Goal: Book appointment/travel/reservation

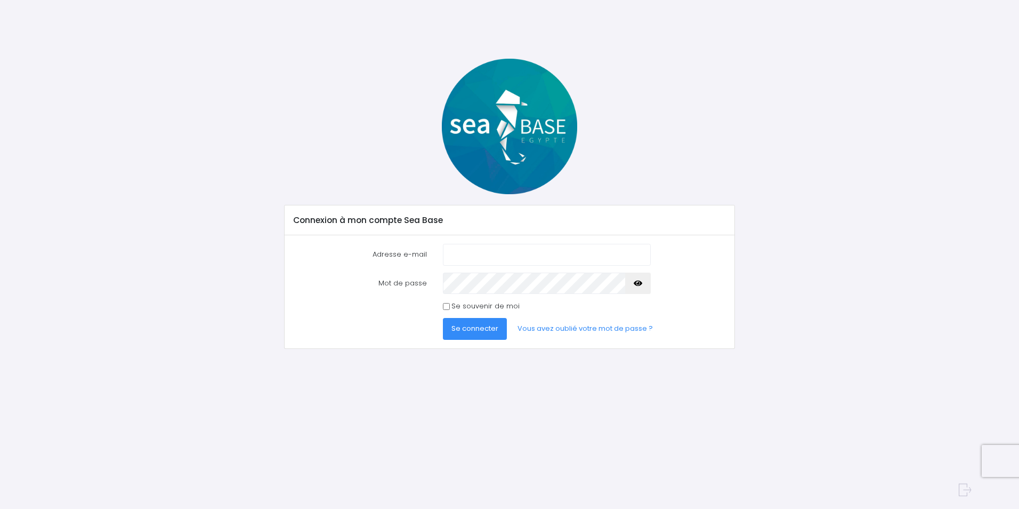
type input "franck.charanton49@gmail.com"
click at [639, 283] on icon "button" at bounding box center [638, 283] width 9 height 0
click at [494, 328] on span "Se connecter" at bounding box center [475, 328] width 47 height 10
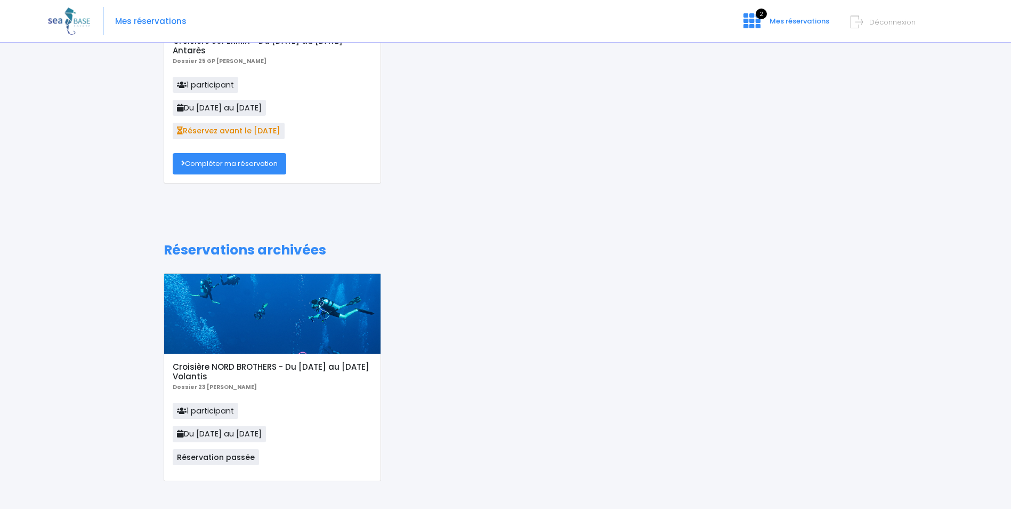
scroll to position [164, 0]
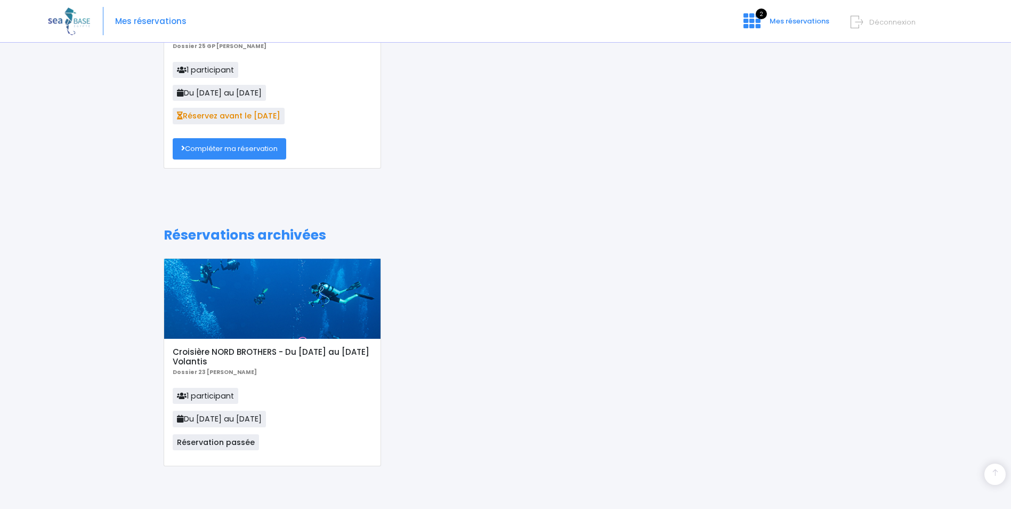
click at [275, 151] on link "Compléter ma réservation" at bounding box center [230, 148] width 114 height 21
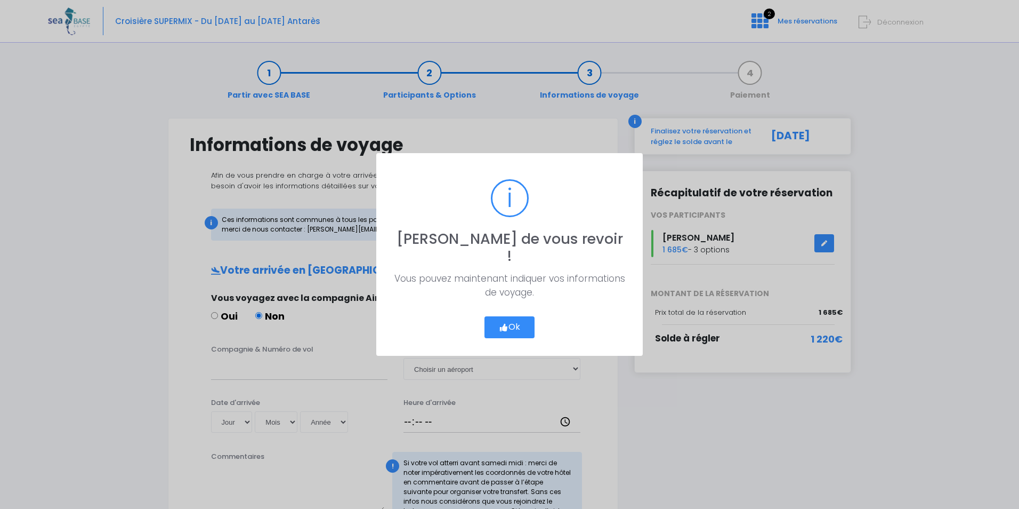
click at [525, 319] on button "Ok" at bounding box center [510, 327] width 50 height 22
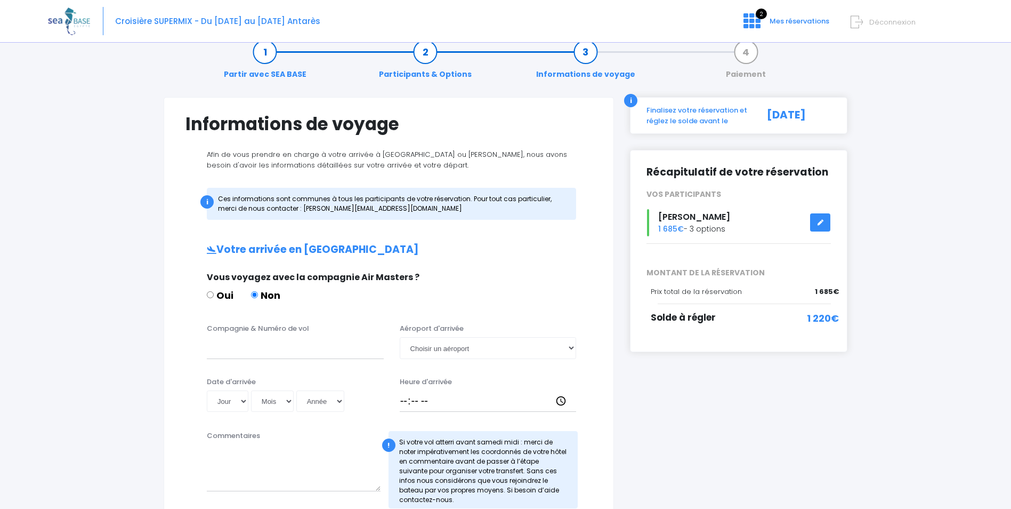
scroll to position [21, 0]
click at [825, 219] on link at bounding box center [820, 222] width 20 height 19
click at [526, 350] on select "Choisir un aéroport Hurghada Marsa Alam" at bounding box center [488, 346] width 177 height 21
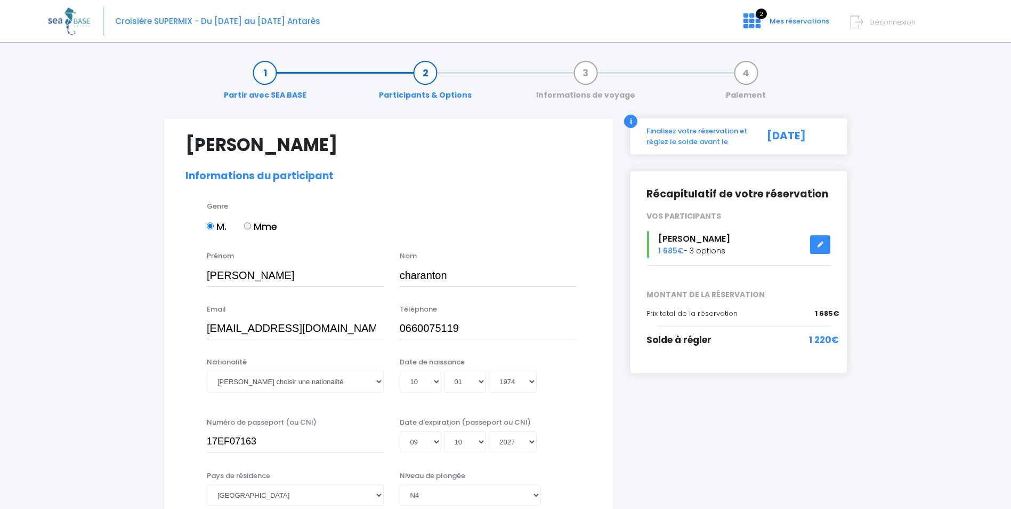
select select "N4"
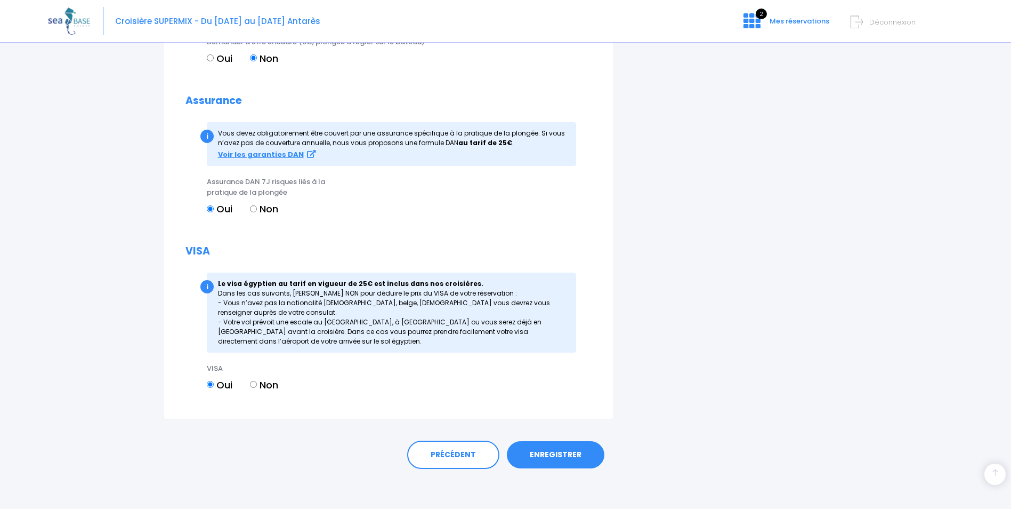
scroll to position [1092, 0]
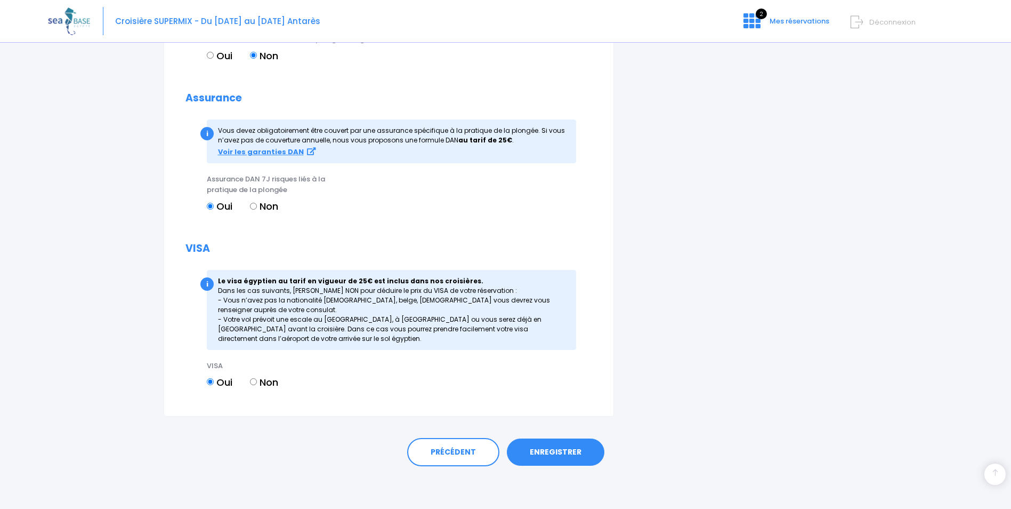
click at [563, 452] on link "ENREGISTRER" at bounding box center [556, 452] width 98 height 28
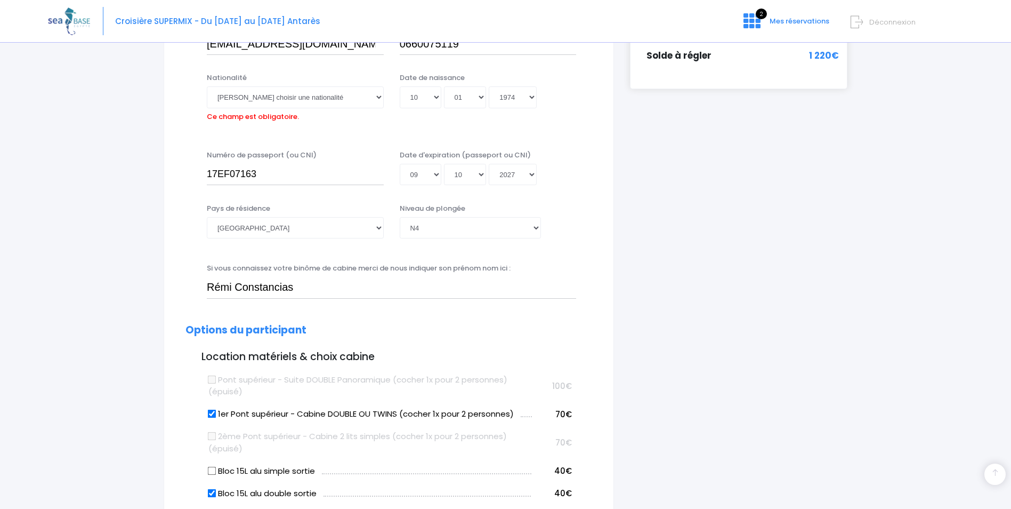
scroll to position [264, 0]
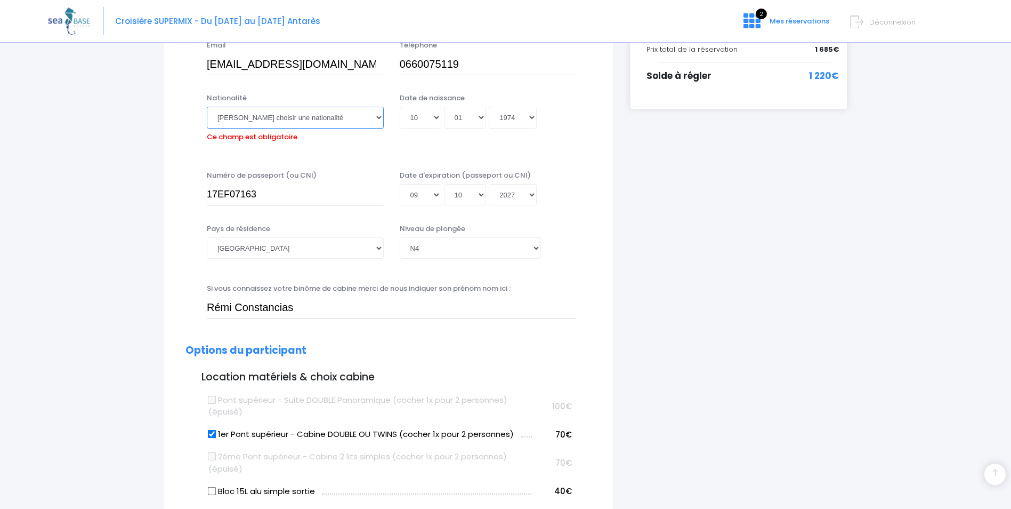
click at [362, 117] on select "Veuillez choisir une nationalité Afghane Albanaise Algerienne Allemande America…" at bounding box center [295, 117] width 177 height 21
select select "Française"
click at [207, 107] on select "Veuillez choisir une nationalité Afghane Albanaise Algerienne Allemande America…" at bounding box center [295, 117] width 177 height 21
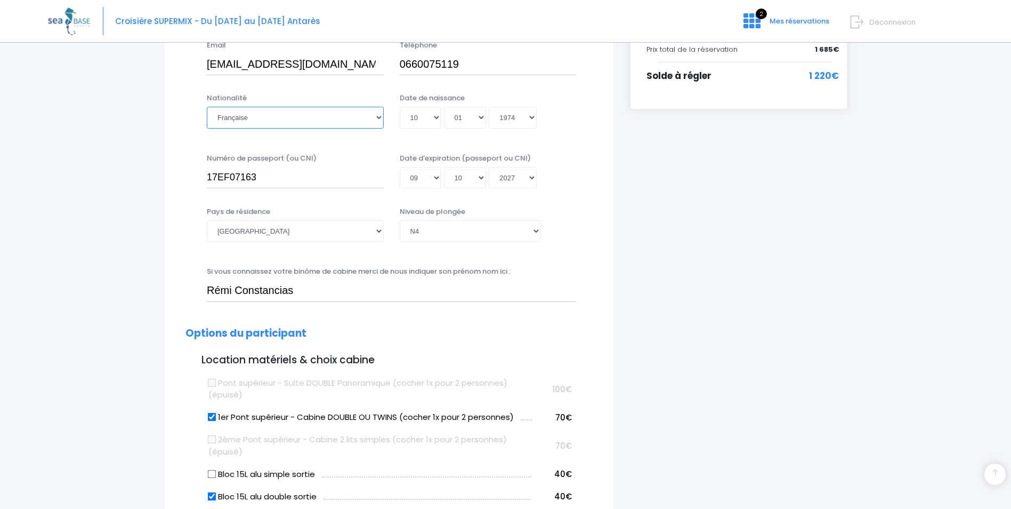
click at [361, 114] on select "Veuillez choisir une nationalité Afghane Albanaise Algerienne Allemande America…" at bounding box center [295, 117] width 177 height 21
click at [207, 107] on select "Veuillez choisir une nationalité Afghane Albanaise Algerienne Allemande America…" at bounding box center [295, 117] width 177 height 21
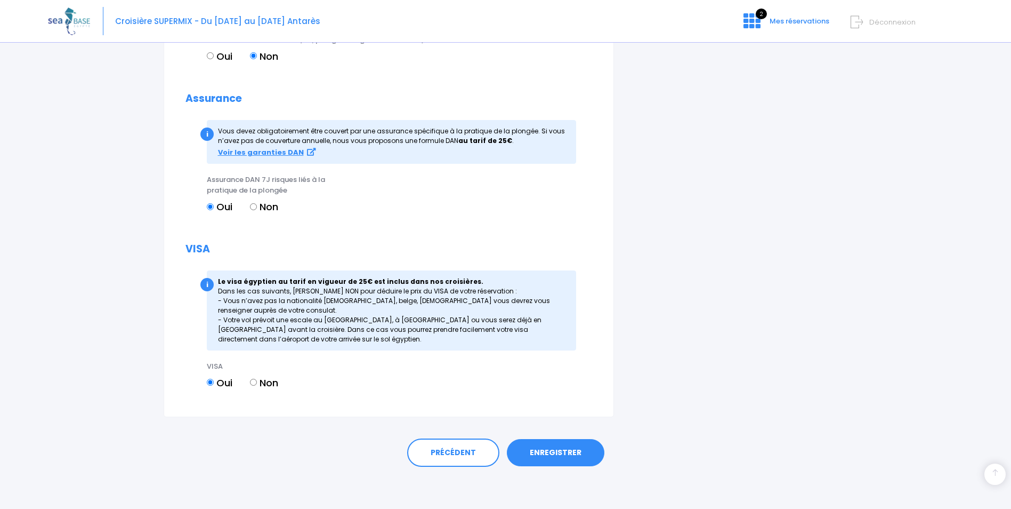
scroll to position [1092, 0]
click at [575, 442] on link "ENREGISTRER" at bounding box center [556, 452] width 98 height 28
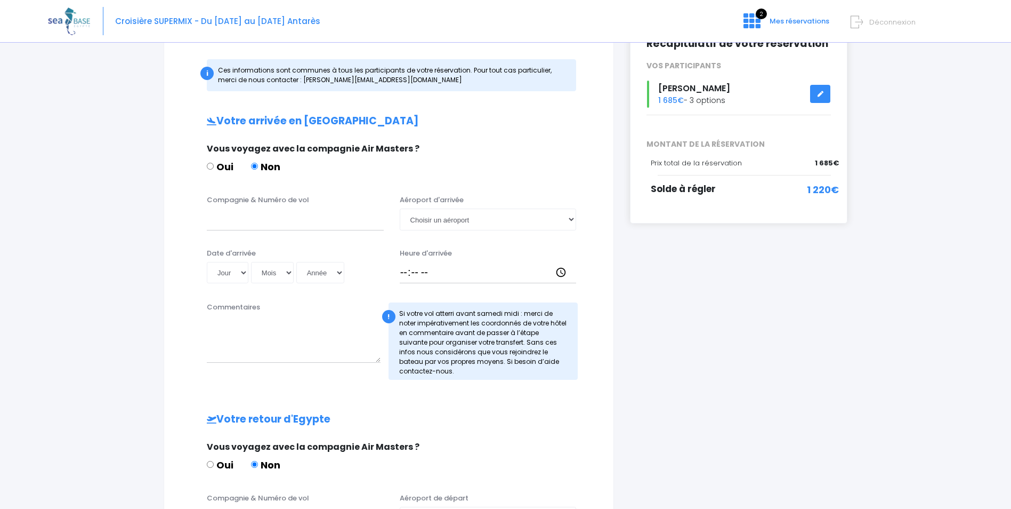
scroll to position [171, 0]
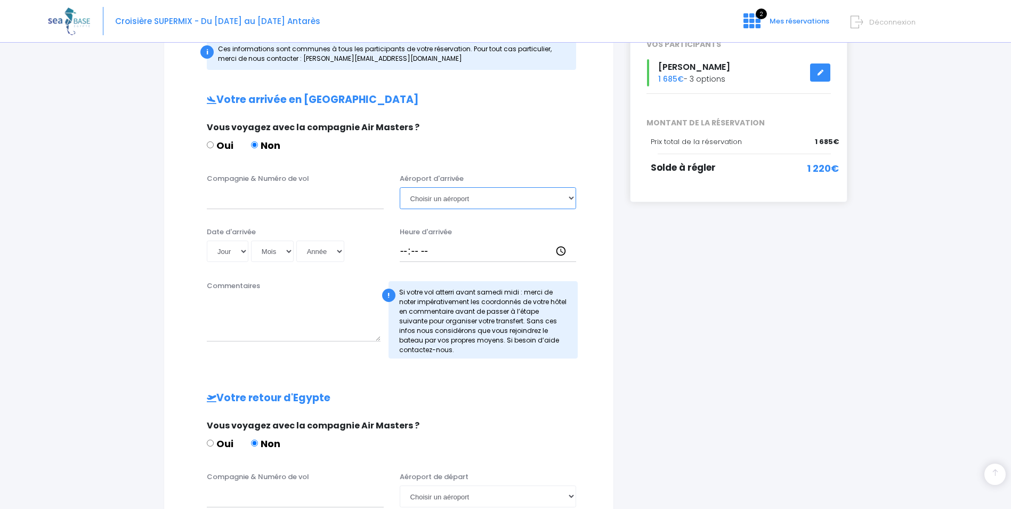
click at [570, 195] on select "Choisir un aéroport [GEOGRAPHIC_DATA][PERSON_NAME]" at bounding box center [488, 197] width 177 height 21
click at [707, 310] on div "i Finalisez votre réservation et réglez le solde avant le [DATE] Récapitulatif …" at bounding box center [738, 310] width 233 height 726
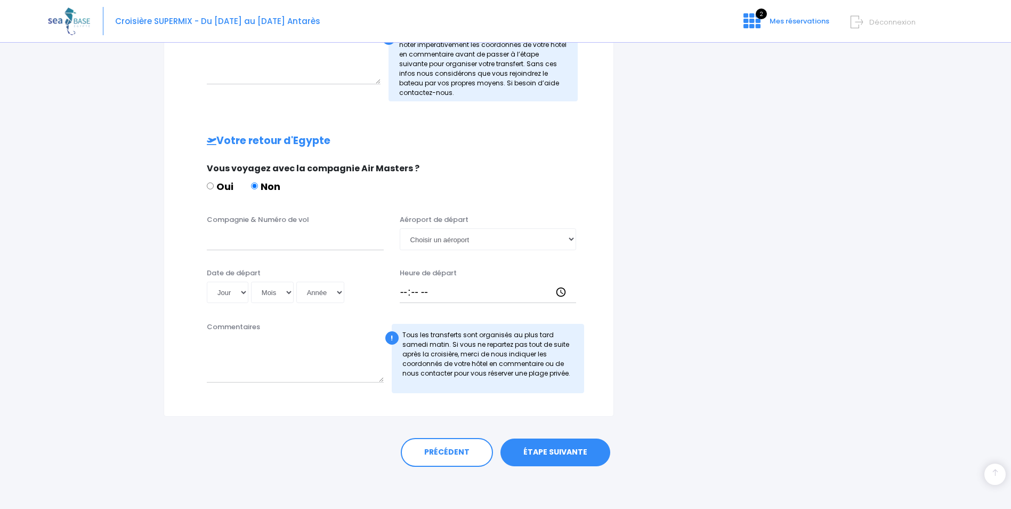
scroll to position [428, 0]
click at [562, 456] on link "ÉTAPE SUIVANTE" at bounding box center [556, 452] width 110 height 28
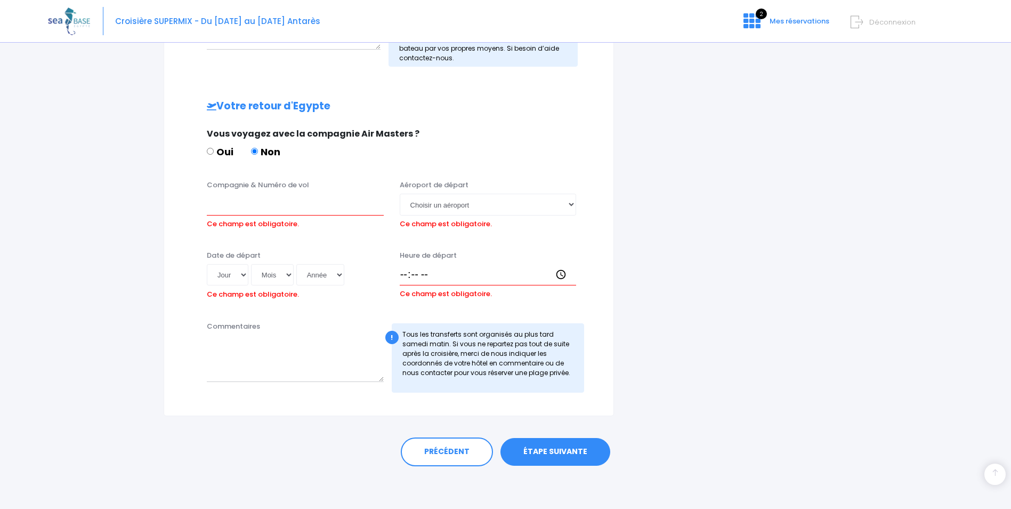
scroll to position [52, 0]
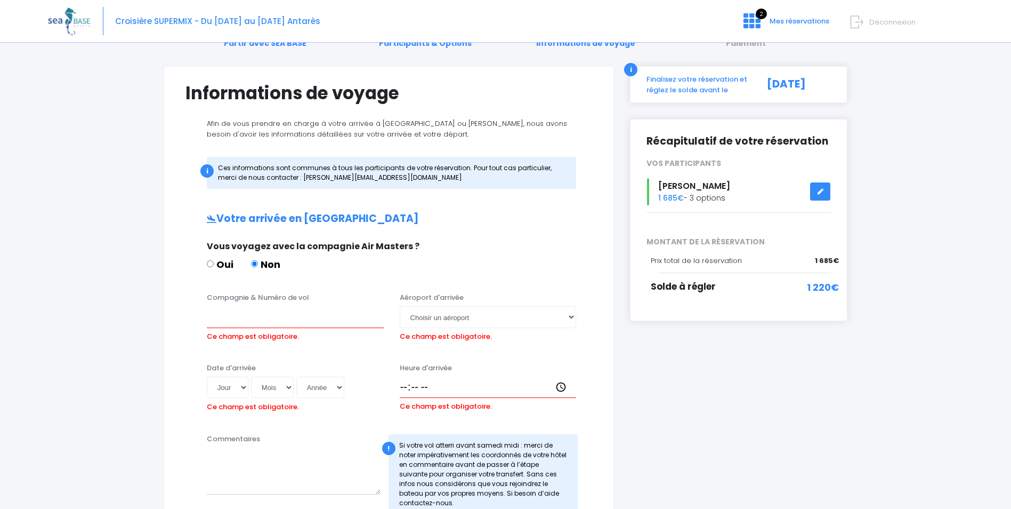
click at [823, 195] on link at bounding box center [820, 191] width 20 height 19
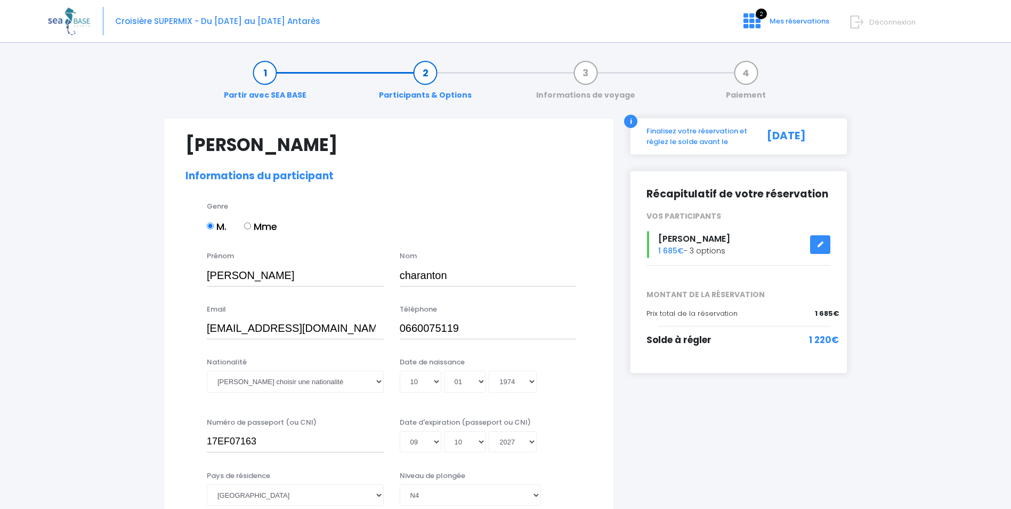
select select "N4"
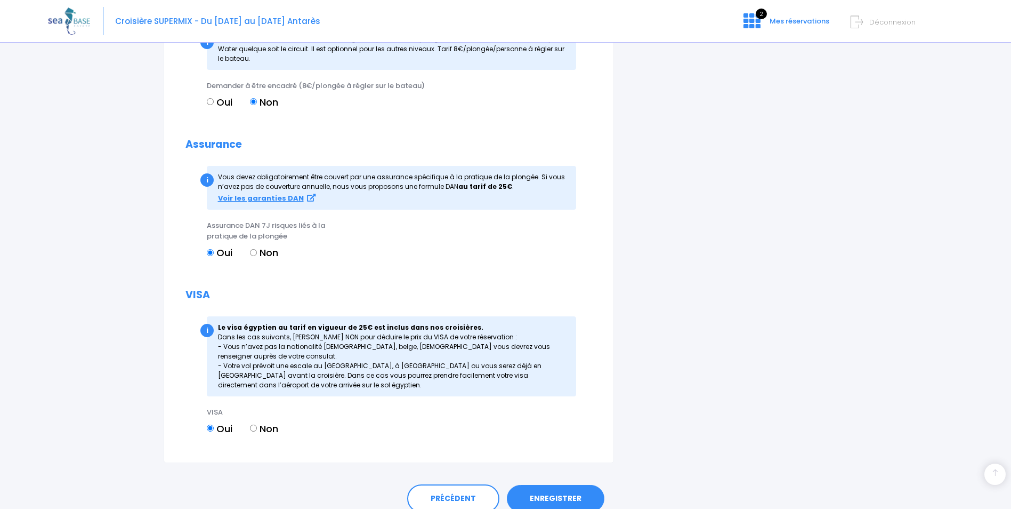
scroll to position [1092, 0]
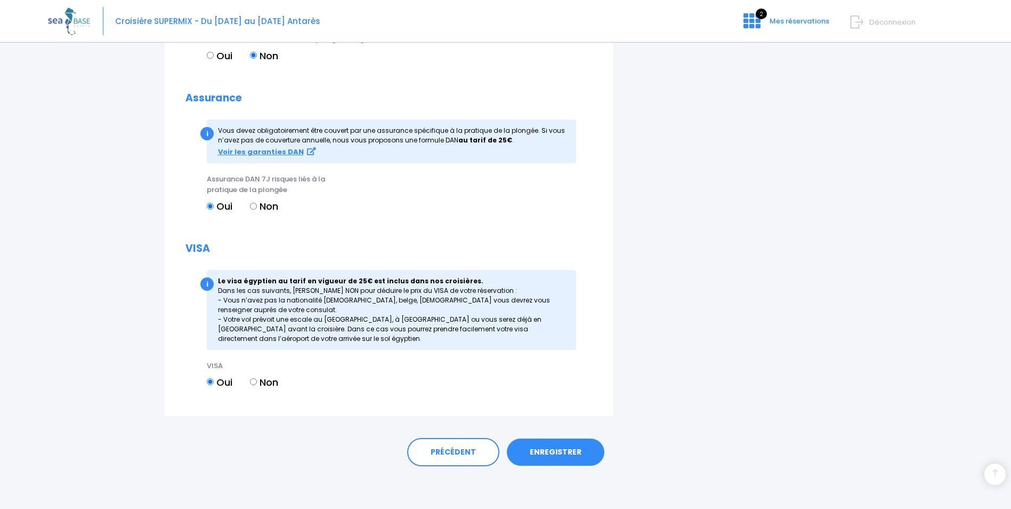
click at [547, 448] on link "ENREGISTRER" at bounding box center [556, 452] width 98 height 28
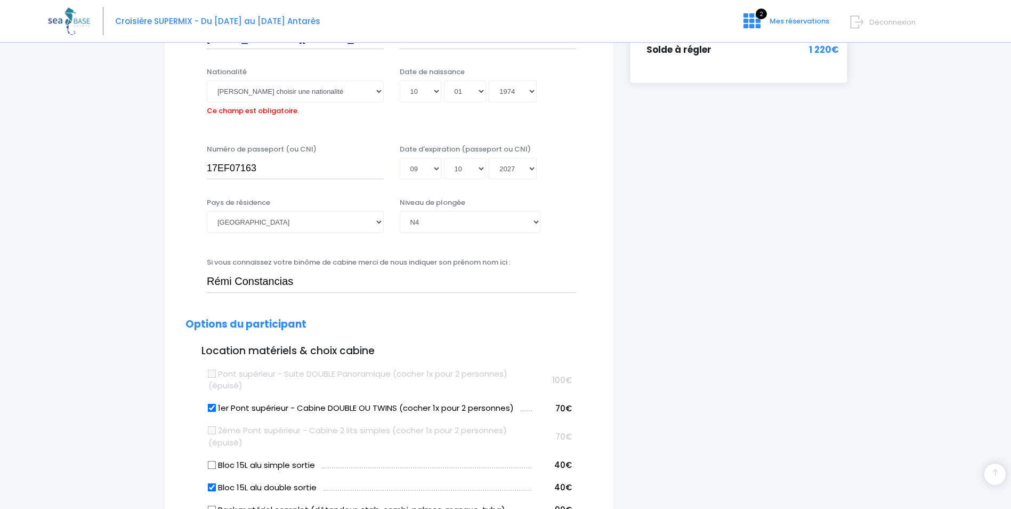
scroll to position [264, 0]
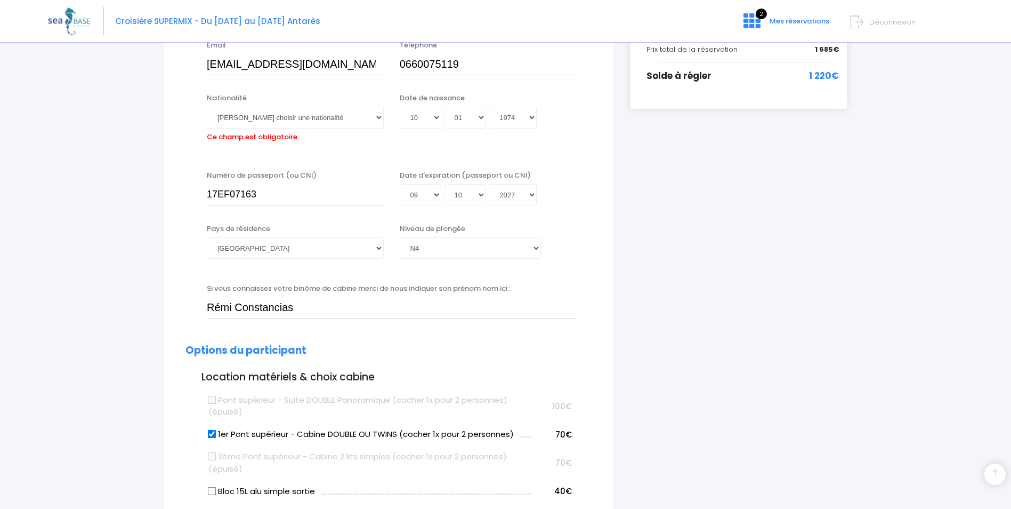
click at [306, 112] on select "Veuillez choisir une nationalité Afghane Albanaise Algerienne Allemande America…" at bounding box center [295, 117] width 177 height 21
select select "Française"
click at [207, 107] on select "Veuillez choisir une nationalité Afghane Albanaise Algerienne Allemande America…" at bounding box center [295, 117] width 177 height 21
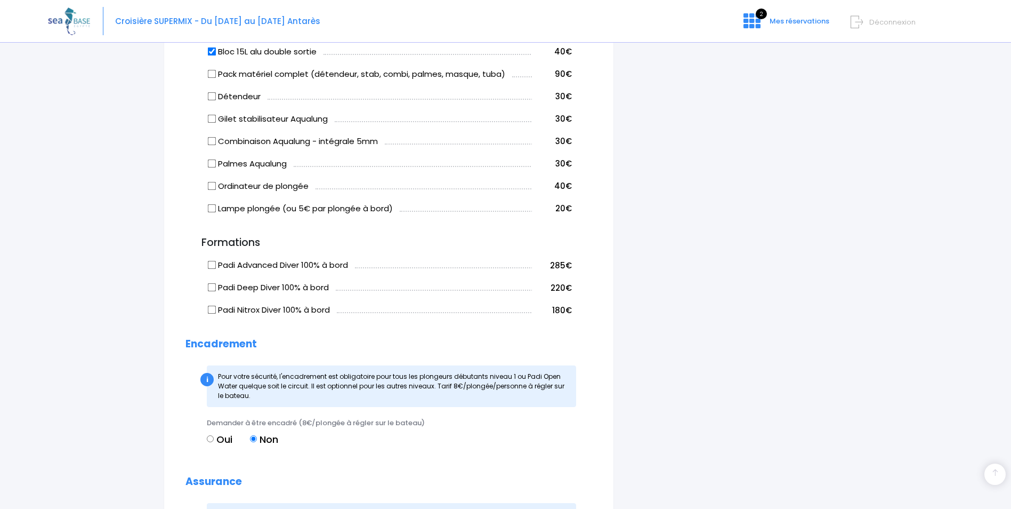
scroll to position [1092, 0]
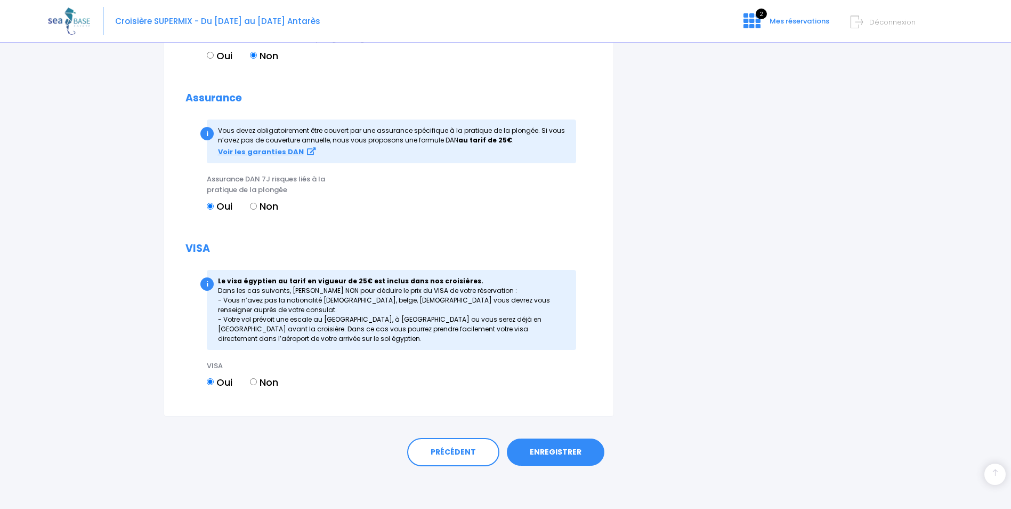
click at [568, 448] on link "ENREGISTRER" at bounding box center [556, 452] width 98 height 28
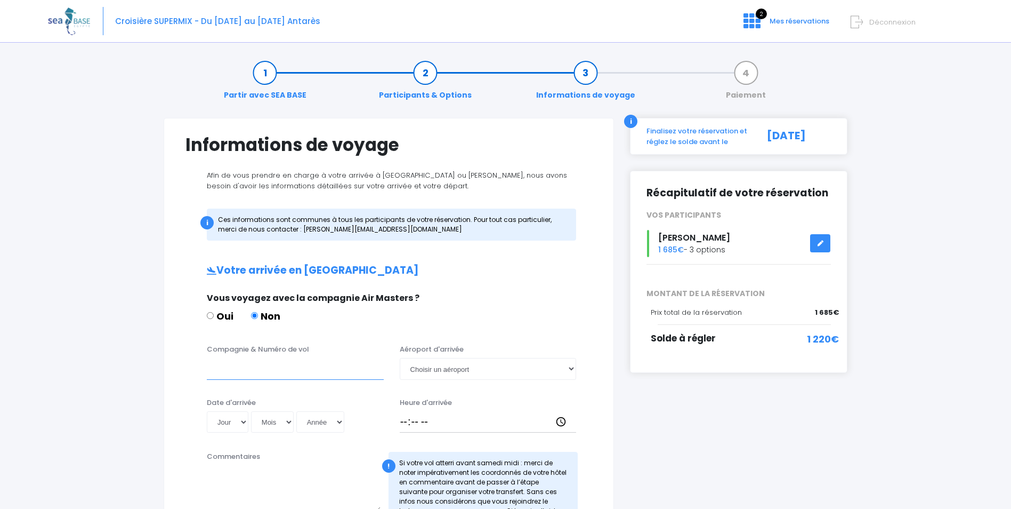
click at [255, 372] on input "Compagnie & Numéro de vol" at bounding box center [295, 368] width 177 height 21
type input "EJU4765"
click at [560, 361] on select "Choisir un aéroport [GEOGRAPHIC_DATA][PERSON_NAME]" at bounding box center [488, 368] width 177 height 21
select select "Hurghada"
click at [400, 358] on select "Choisir un aéroport [GEOGRAPHIC_DATA][PERSON_NAME]" at bounding box center [488, 368] width 177 height 21
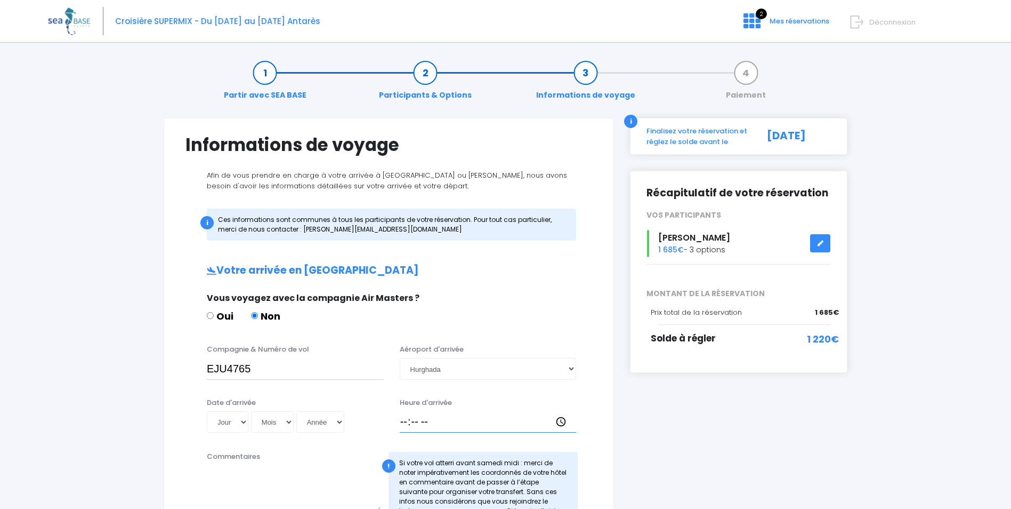
click at [408, 420] on input "Heure d'arrivée" at bounding box center [488, 421] width 177 height 21
type input "17:15"
click at [230, 423] on select "Jour 01 02 03 04 05 06 07 08 09 10 11 12 13 14 15 16 17 18 19 20 21 22 23 24 25…" at bounding box center [228, 421] width 42 height 21
select select "11"
click at [207, 411] on select "Jour 01 02 03 04 05 06 07 08 09 10 11 12 13 14 15 16 17 18 19 20 21 22 23 24 25…" at bounding box center [228, 421] width 42 height 21
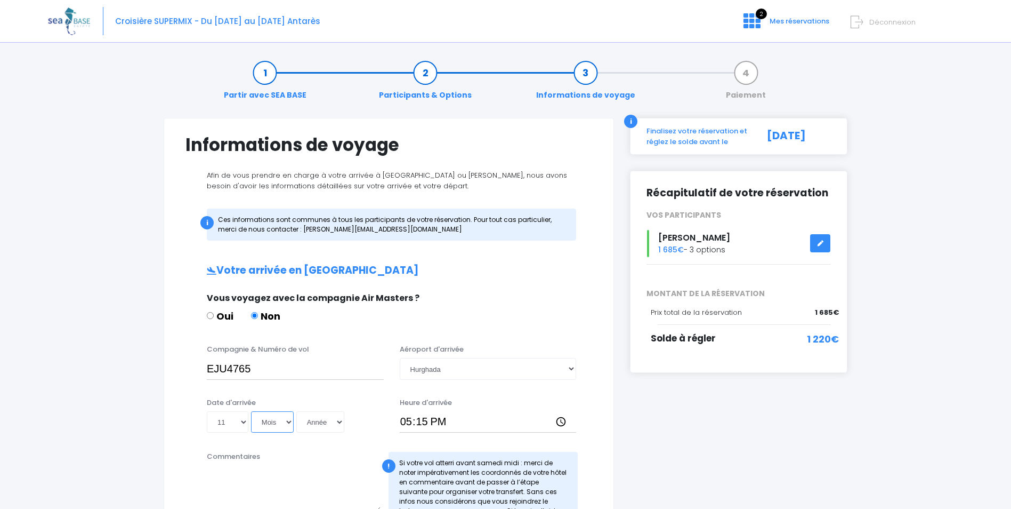
click at [278, 423] on select "Mois 01 02 03 04 05 06 07 08 09 10 11 12" at bounding box center [272, 421] width 43 height 21
select select "10"
click at [251, 411] on select "Mois 01 02 03 04 05 06 07 08 09 10 11 12" at bounding box center [272, 421] width 43 height 21
click at [324, 425] on select "Année 2045 2044 2043 2042 2041 2040 2039 2038 2037 2036 2035 2034 2033 2032 203…" at bounding box center [320, 421] width 48 height 21
select select "2025"
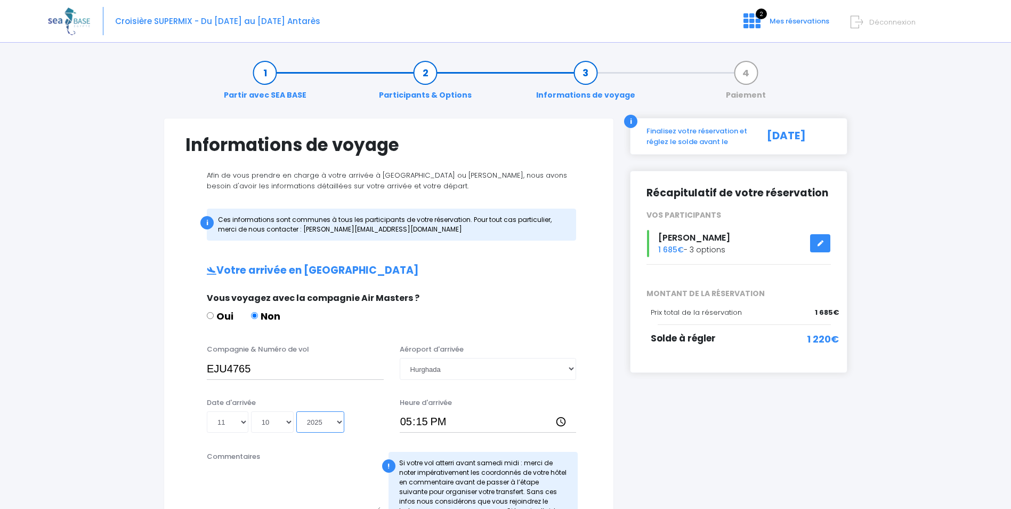
click at [296, 411] on select "Année 2045 2044 2043 2042 2041 2040 2039 2038 2037 2036 2035 2034 2033 2032 203…" at bounding box center [320, 421] width 48 height 21
type input "2025-10-11"
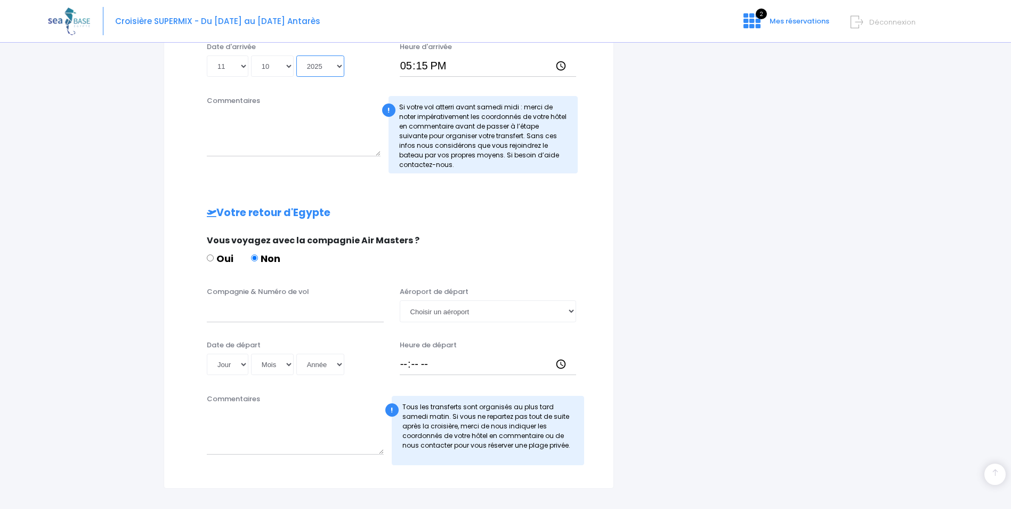
scroll to position [377, 0]
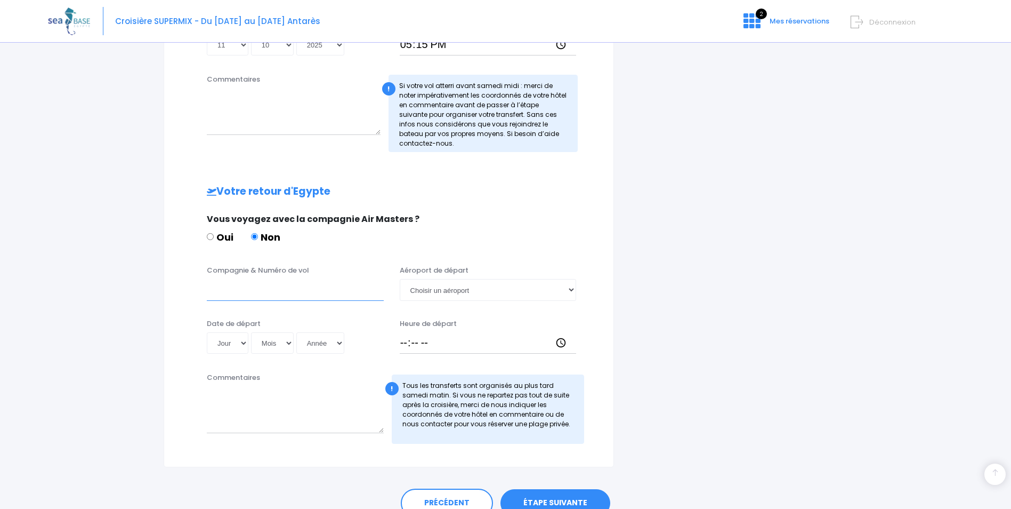
click at [332, 294] on input "Compagnie & Numéro de vol" at bounding box center [295, 289] width 177 height 21
type input "EJU4766"
click at [453, 295] on select "Choisir un aéroport Hurghada Marsa Alam" at bounding box center [488, 289] width 177 height 21
select select "Hurghada"
click at [400, 279] on select "Choisir un aéroport Hurghada Marsa Alam" at bounding box center [488, 289] width 177 height 21
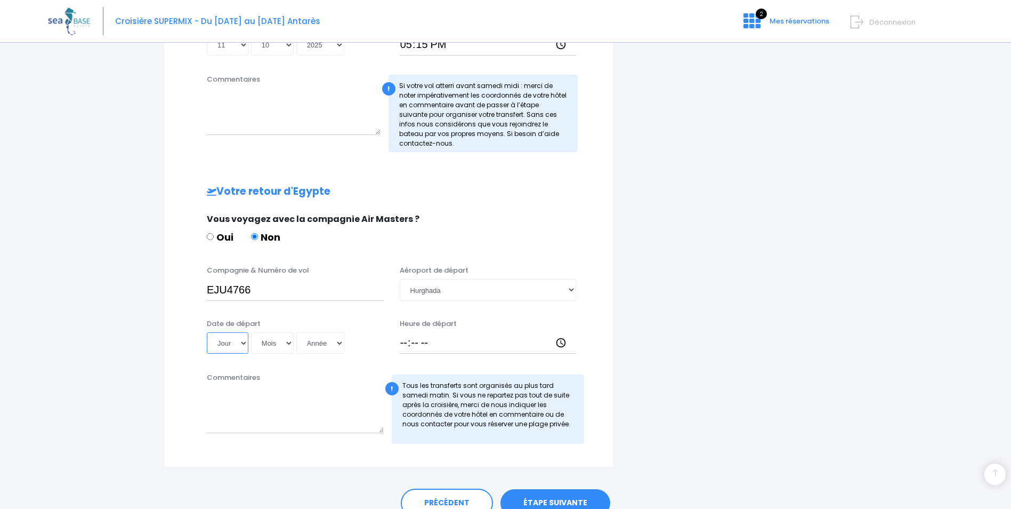
click at [239, 346] on select "Jour 01 02 03 04 05 06 07 08 09 10 11 12 13 14 15 16 17 18 19 20 21 22 23 24 25…" at bounding box center [228, 342] width 42 height 21
select select "18"
click at [207, 332] on select "Jour 01 02 03 04 05 06 07 08 09 10 11 12 13 14 15 16 17 18 19 20 21 22 23 24 25…" at bounding box center [228, 342] width 42 height 21
click at [283, 340] on select "Mois 01 02 03 04 05 06 07 08 09 10 11 12" at bounding box center [272, 342] width 43 height 21
select select "10"
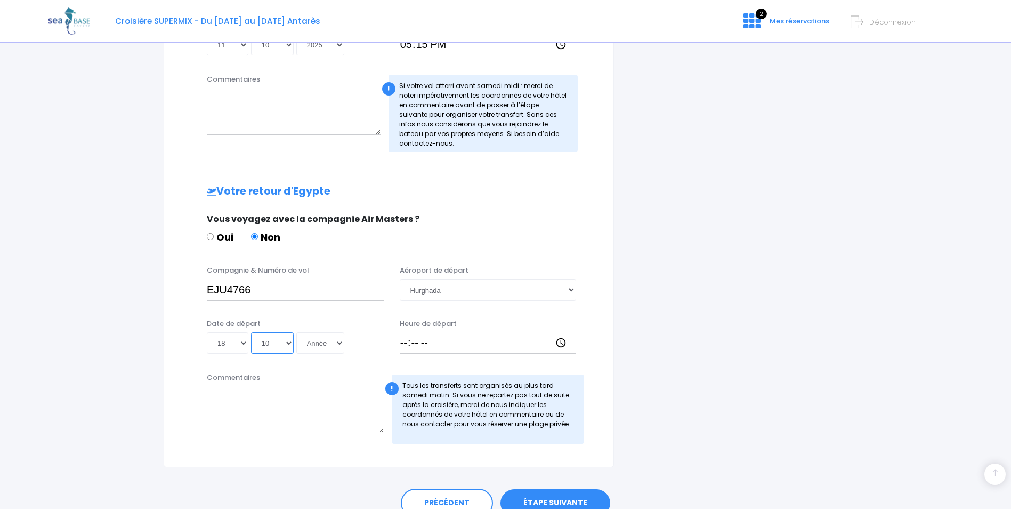
click at [251, 332] on select "Mois 01 02 03 04 05 06 07 08 09 10 11 12" at bounding box center [272, 342] width 43 height 21
click at [334, 341] on select "Année 2045 2044 2043 2042 2041 2040 2039 2038 2037 2036 2035 2034 2033 2032 203…" at bounding box center [320, 342] width 48 height 21
select select "2027"
click at [296, 332] on select "Année 2045 2044 2043 2042 2041 2040 2039 2038 2037 2036 2035 2034 2033 2032 203…" at bounding box center [320, 342] width 48 height 21
type input "2027-10-18"
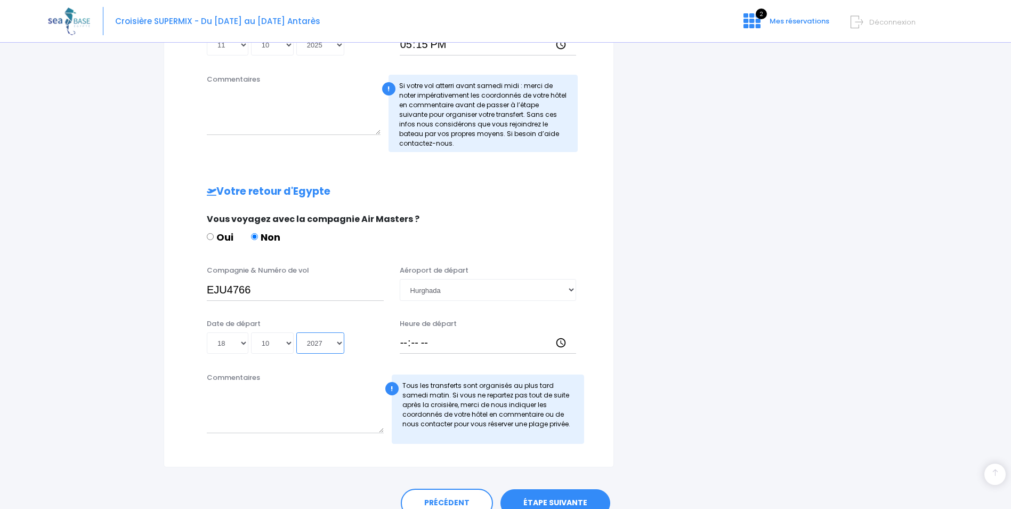
click at [338, 340] on select "Année 2045 2044 2043 2042 2041 2040 2039 2038 2037 2036 2035 2034 2033 2032 203…" at bounding box center [320, 342] width 48 height 21
select select "2025"
click at [296, 332] on select "Année 2045 2044 2043 2042 2041 2040 2039 2038 2037 2036 2035 2034 2033 2032 203…" at bounding box center [320, 342] width 48 height 21
type input "2025-10-18"
click at [409, 340] on input "Heure de départ" at bounding box center [488, 342] width 177 height 21
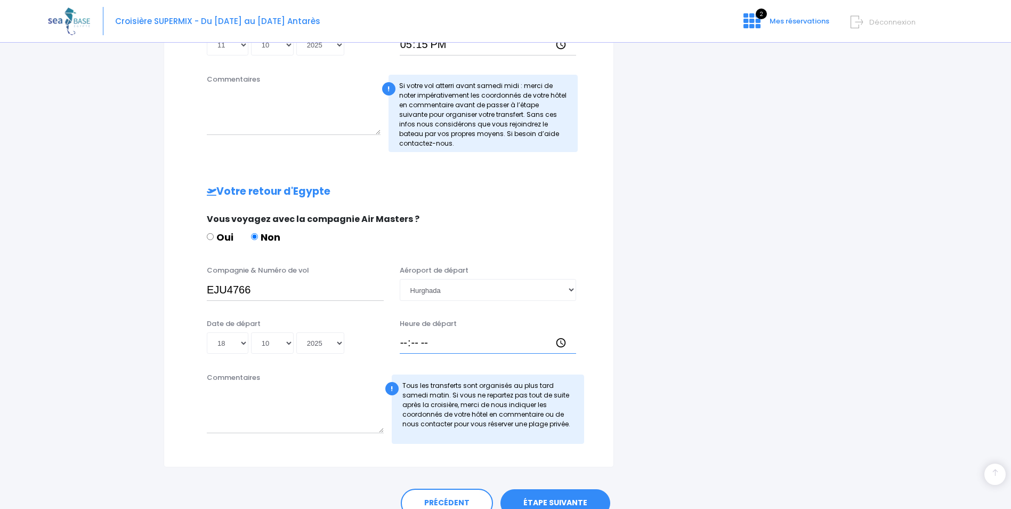
type input "18:00"
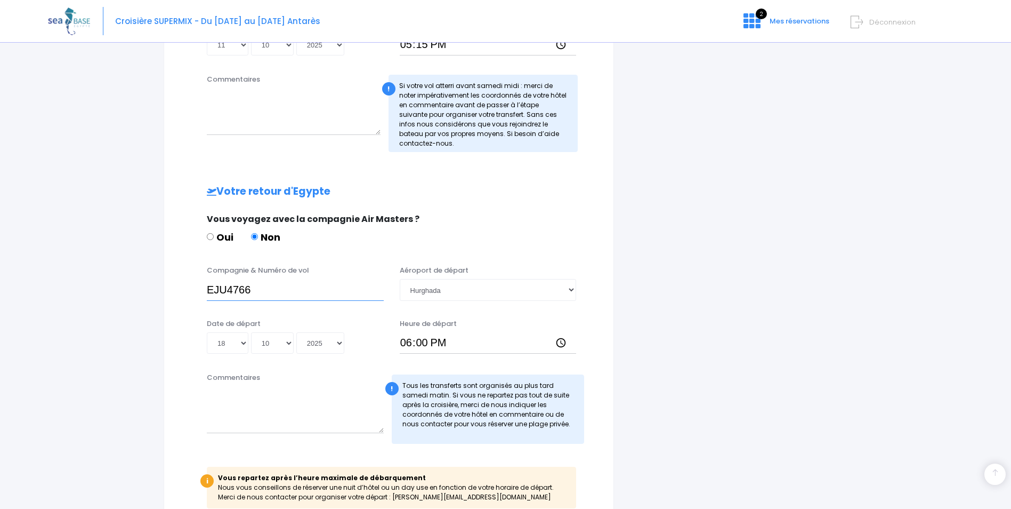
click at [207, 289] on input "EJU4766" at bounding box center [295, 289] width 177 height 21
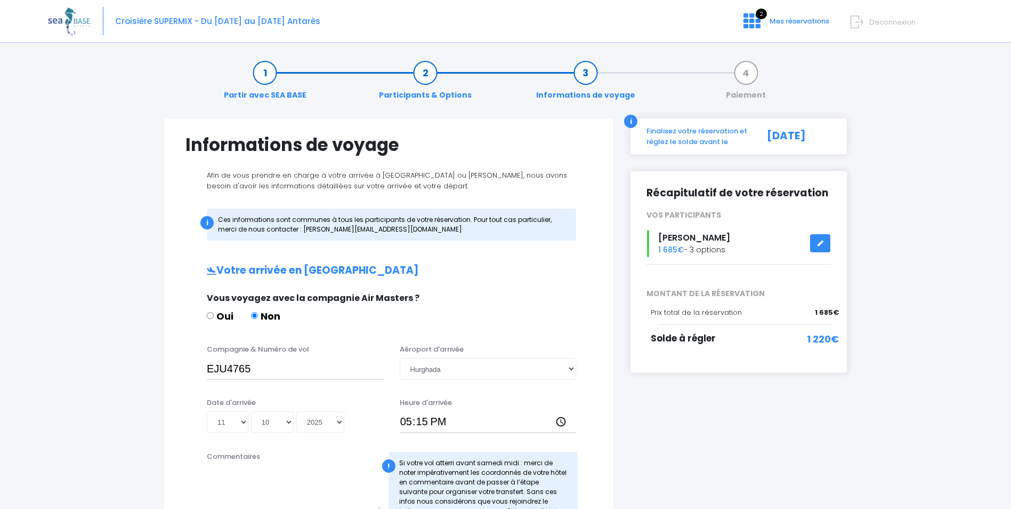
type input "EASY JET EJU4766"
click at [207, 367] on input "EJU4765" at bounding box center [295, 368] width 177 height 21
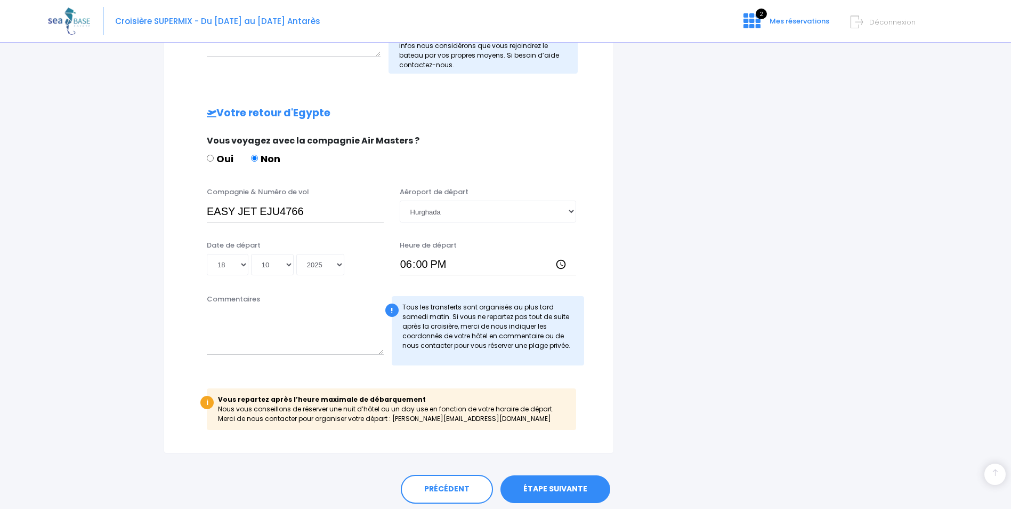
scroll to position [493, 0]
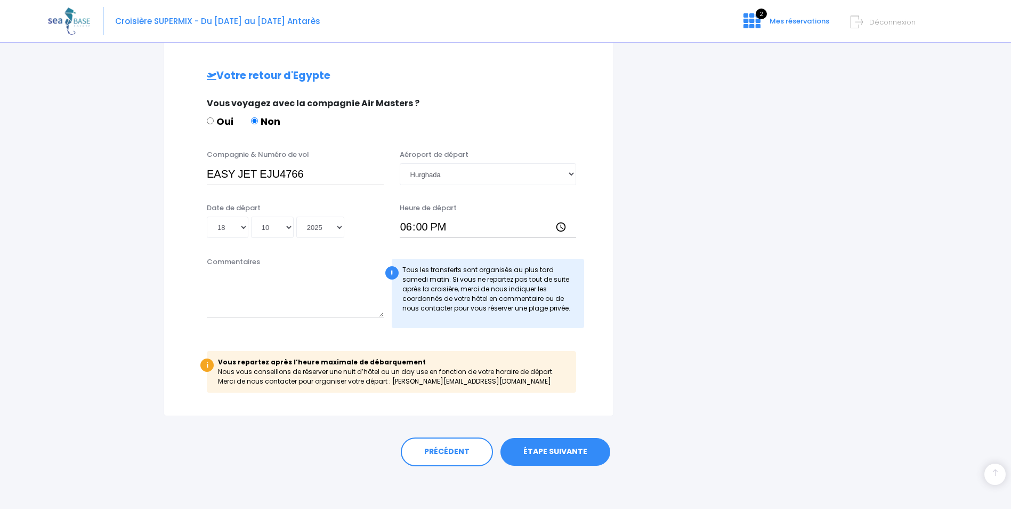
type input "EASY JET EJU4765"
click at [537, 460] on link "ÉTAPE SUIVANTE" at bounding box center [556, 452] width 110 height 28
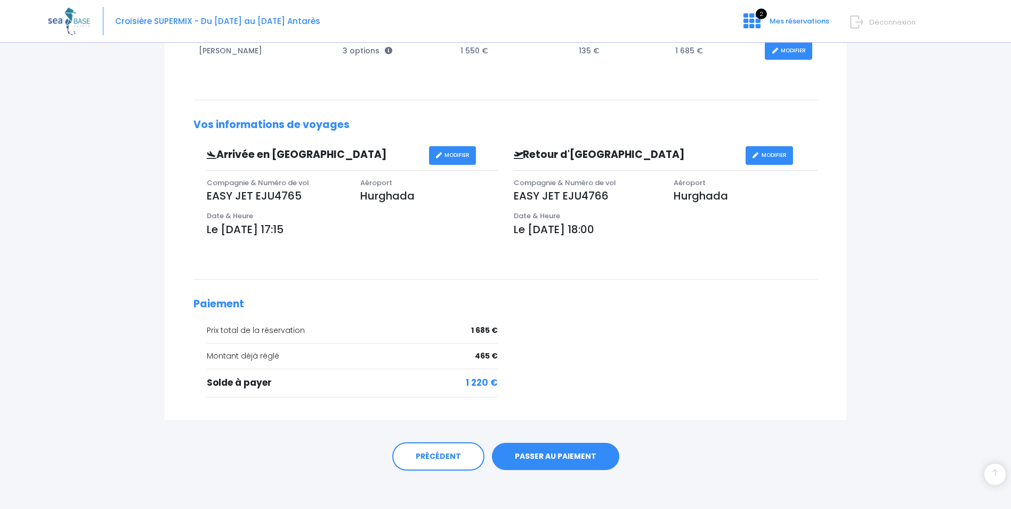
scroll to position [241, 0]
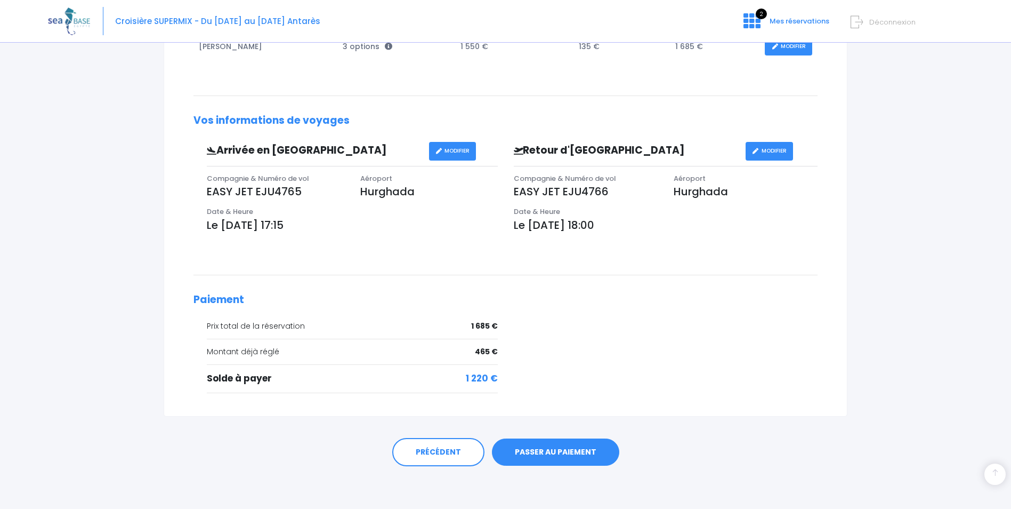
click at [582, 453] on link "PASSER AU PAIEMENT" at bounding box center [555, 452] width 127 height 28
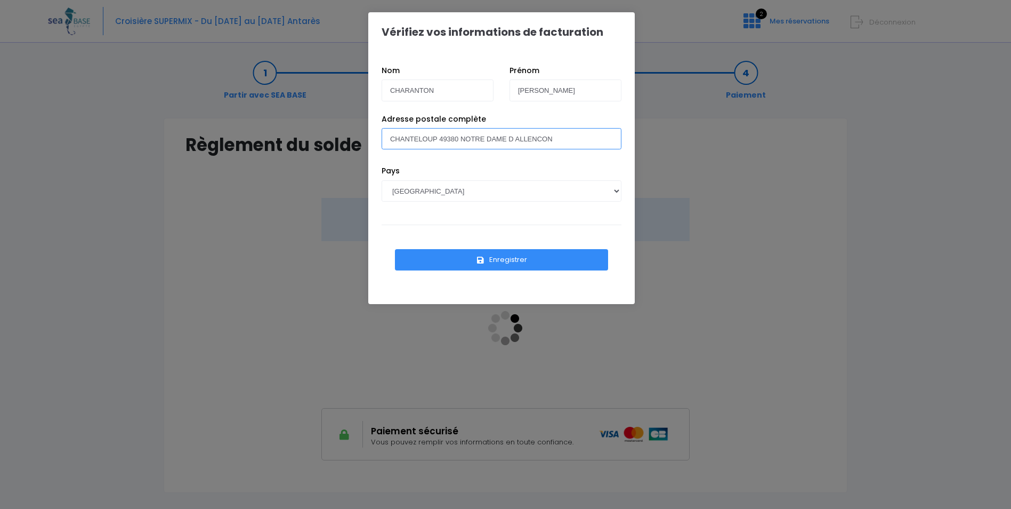
click at [389, 136] on input "CHANTELOUP 49380 NOTRE DAME D ALLENCON" at bounding box center [502, 138] width 240 height 21
type input "[STREET_ADDRESS]"
click at [499, 259] on button "Enregistrer" at bounding box center [501, 259] width 213 height 21
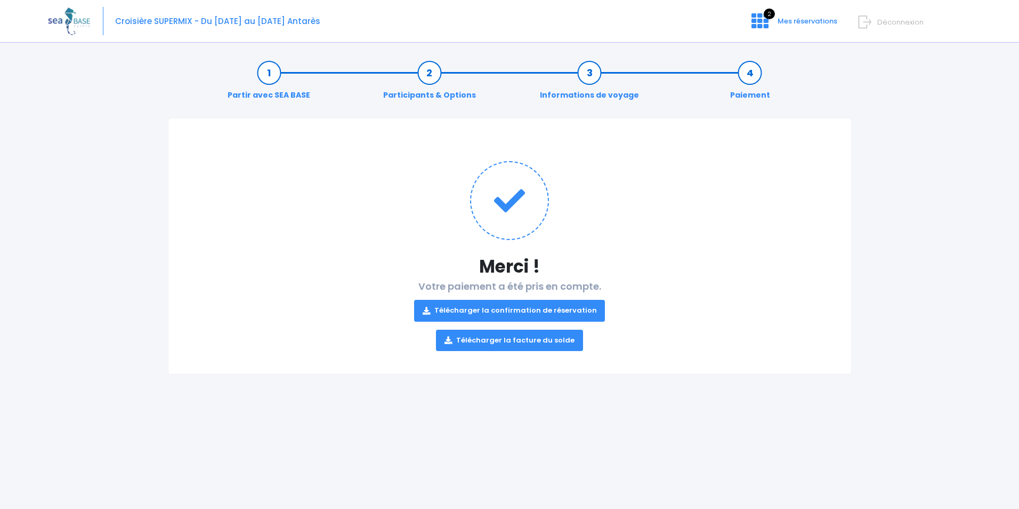
click at [555, 308] on link "Télécharger la confirmation de réservation" at bounding box center [509, 310] width 191 height 21
